Goal: Communication & Community: Answer question/provide support

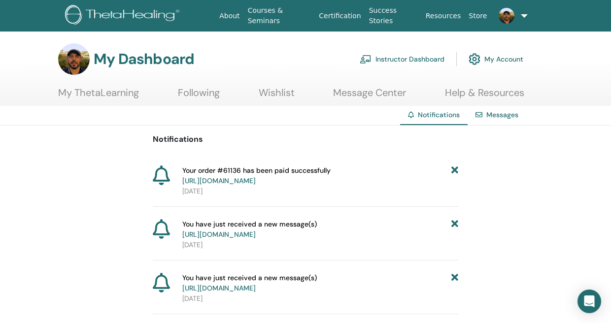
click at [509, 115] on link "Messages" at bounding box center [502, 114] width 32 height 9
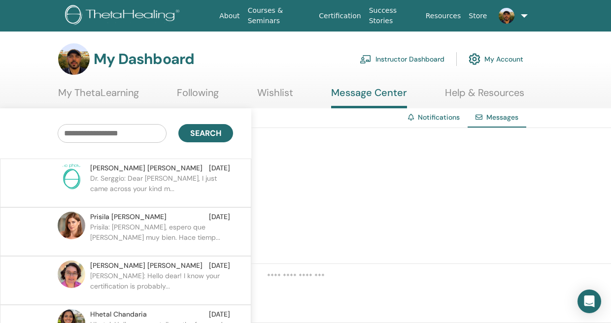
click at [142, 183] on p "Dr. Serggio: Dear Christine, I just came across your kind m..." at bounding box center [161, 188] width 143 height 30
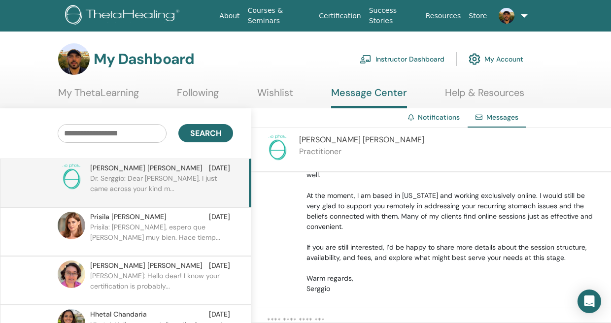
scroll to position [179, 0]
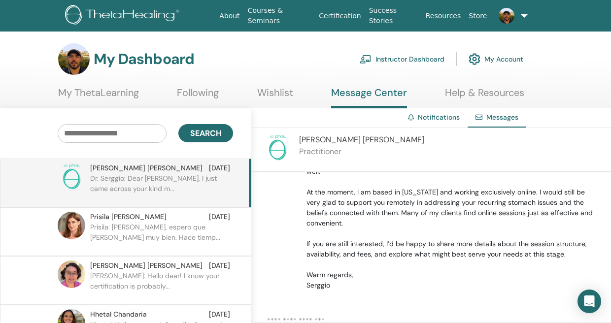
click at [394, 58] on link "Instructor Dashboard" at bounding box center [402, 59] width 85 height 22
click at [114, 95] on link "My ThetaLearning" at bounding box center [98, 96] width 81 height 19
click at [397, 57] on link "Instructor Dashboard" at bounding box center [402, 59] width 85 height 22
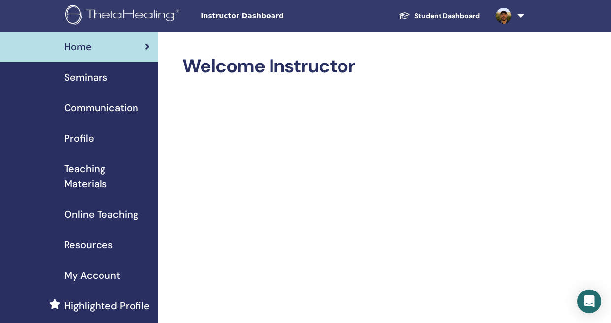
click at [105, 81] on span "Seminars" at bounding box center [85, 77] width 43 height 15
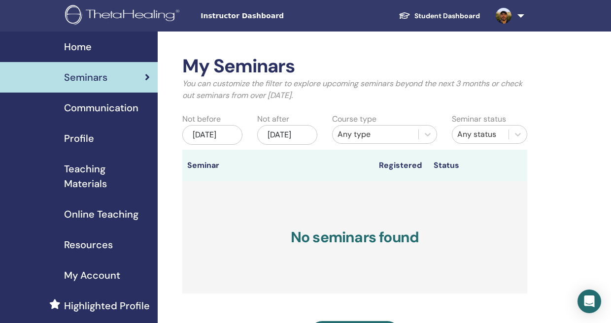
click at [102, 111] on span "Communication" at bounding box center [101, 108] width 74 height 15
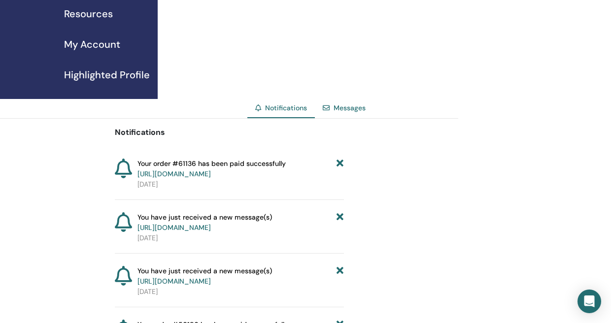
scroll to position [212, 0]
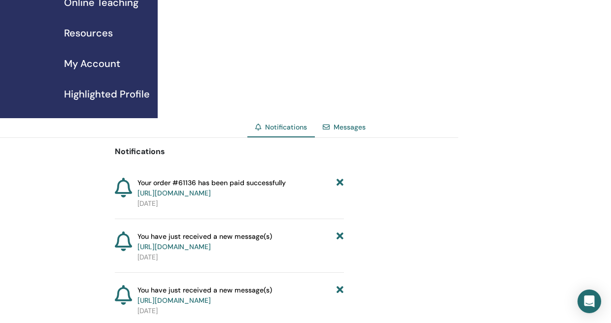
click at [358, 131] on link "Messages" at bounding box center [350, 127] width 32 height 9
